Goal: Task Accomplishment & Management: Complete application form

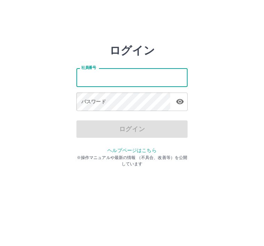
type input "*******"
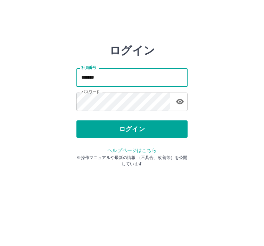
click at [136, 124] on button "ログイン" at bounding box center [131, 128] width 111 height 17
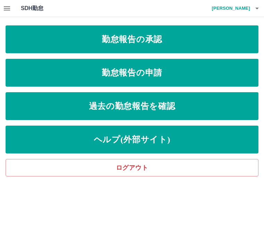
click at [6, 5] on icon "button" at bounding box center [7, 8] width 8 height 8
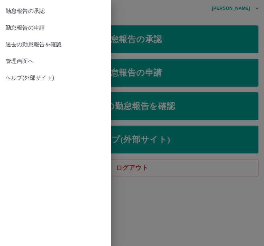
click at [23, 59] on span "管理画面へ" at bounding box center [56, 61] width 100 height 8
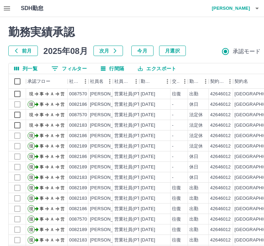
click at [106, 66] on icon "行間隔" at bounding box center [103, 68] width 6 height 6
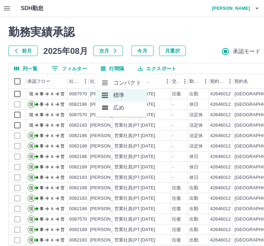
click at [105, 106] on icon at bounding box center [105, 107] width 6 height 5
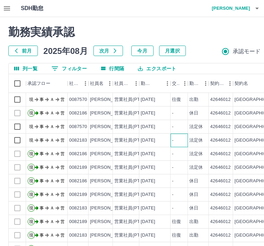
click at [173, 137] on div "-" at bounding box center [172, 140] width 1 height 7
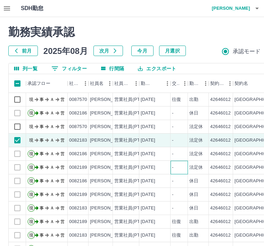
click at [176, 163] on div "-" at bounding box center [179, 167] width 17 height 14
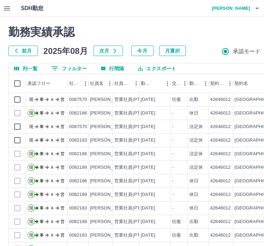
click at [5, 5] on icon "button" at bounding box center [7, 8] width 8 height 8
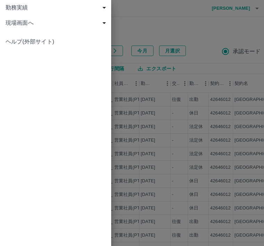
click at [27, 21] on span "現場画面へ" at bounding box center [57, 23] width 103 height 8
click at [29, 35] on span "現場画面へ" at bounding box center [59, 38] width 93 height 8
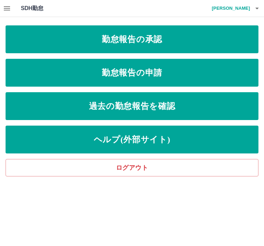
click at [147, 74] on link "勤怠報告の申請" at bounding box center [132, 73] width 253 height 28
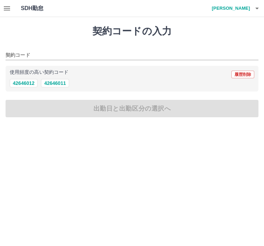
click at [24, 82] on button "42646012" at bounding box center [24, 83] width 28 height 8
type input "********"
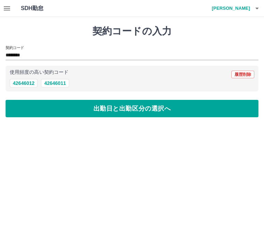
click at [103, 106] on button "出勤日と出勤区分の選択へ" at bounding box center [132, 108] width 253 height 17
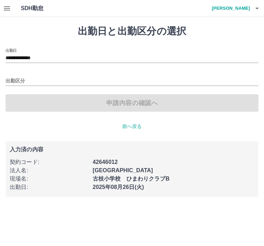
click at [32, 55] on input "**********" at bounding box center [132, 58] width 253 height 9
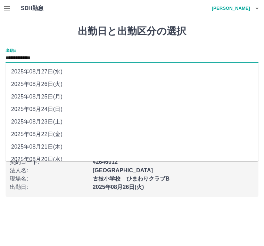
click at [45, 94] on li "2025年08月25日(月)" at bounding box center [132, 96] width 253 height 13
type input "**********"
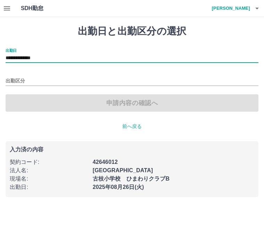
click at [16, 78] on input "出勤区分" at bounding box center [132, 81] width 253 height 9
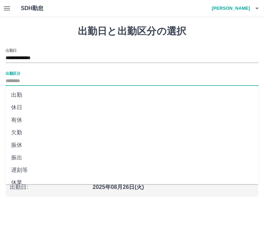
click at [21, 91] on li "出勤" at bounding box center [132, 95] width 253 height 13
type input "**"
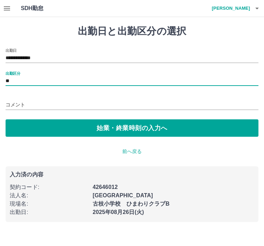
click at [35, 101] on input "コメント" at bounding box center [132, 105] width 253 height 10
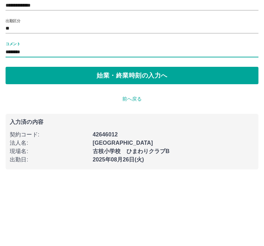
type input "********"
click at [95, 119] on button "始業・終業時刻の入力へ" at bounding box center [132, 127] width 253 height 17
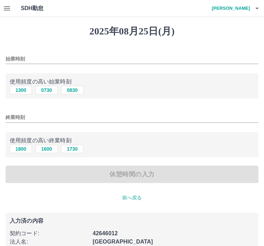
click at [38, 56] on input "始業時刻" at bounding box center [132, 59] width 253 height 10
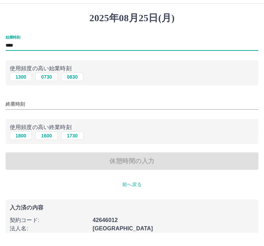
type input "****"
click at [35, 112] on input "終業時刻" at bounding box center [132, 117] width 253 height 10
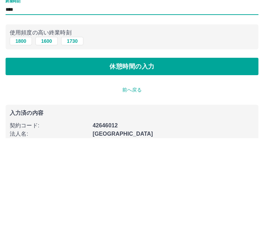
type input "****"
click at [129, 165] on button "休憩時間の入力" at bounding box center [132, 173] width 253 height 17
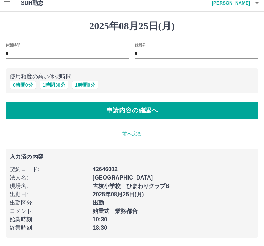
scroll to position [6, 0]
click at [85, 84] on button "1 時間 0 分" at bounding box center [85, 85] width 26 height 8
type input "*"
click at [141, 109] on button "申請内容の確認へ" at bounding box center [132, 109] width 253 height 17
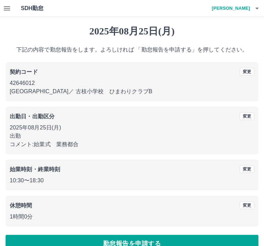
click at [140, 242] on button "勤怠報告を申請する" at bounding box center [132, 242] width 253 height 17
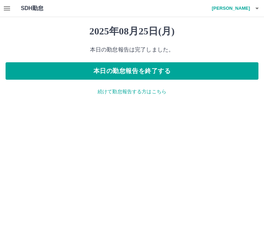
click at [131, 91] on p "続けて勤怠報告する方はこちら" at bounding box center [132, 91] width 253 height 7
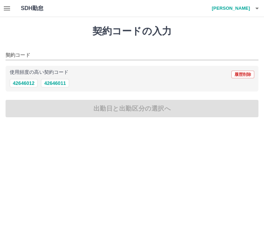
click at [6, 5] on icon "button" at bounding box center [7, 8] width 8 height 8
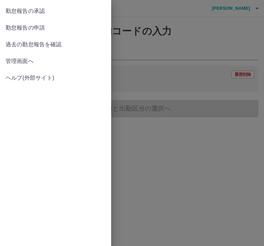
click at [38, 10] on span "勤怠報告の承認" at bounding box center [56, 11] width 100 height 8
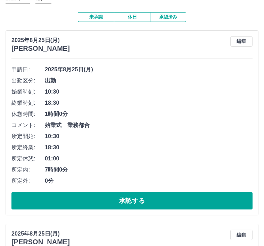
click at [134, 197] on button "承認する" at bounding box center [131, 200] width 241 height 17
click at [125, 197] on button "承認する" at bounding box center [131, 200] width 241 height 17
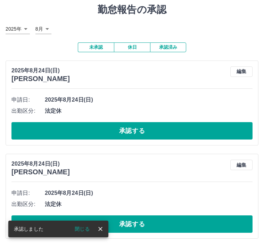
scroll to position [22, 0]
click at [135, 132] on button "承認する" at bounding box center [131, 130] width 241 height 17
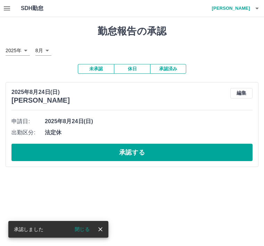
scroll to position [0, 0]
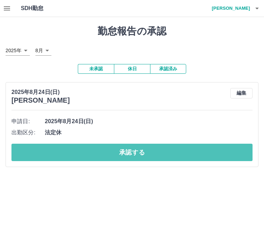
click at [146, 150] on button "承認する" at bounding box center [131, 151] width 241 height 17
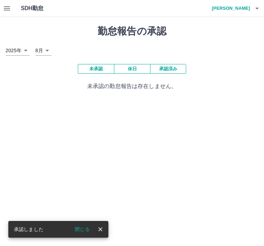
click at [5, 6] on icon "button" at bounding box center [7, 8] width 8 height 8
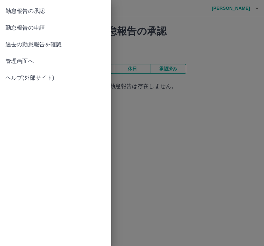
click at [25, 61] on span "管理画面へ" at bounding box center [56, 61] width 100 height 8
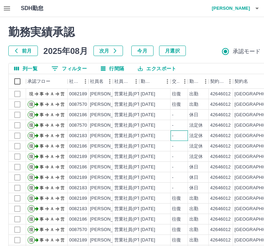
click at [173, 140] on div "-" at bounding box center [179, 135] width 17 height 10
click at [237, 7] on h4 "[PERSON_NAME]" at bounding box center [229, 8] width 42 height 17
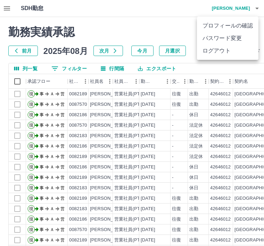
click at [221, 52] on li "ログアウト" at bounding box center [227, 50] width 61 height 13
